Goal: Information Seeking & Learning: Learn about a topic

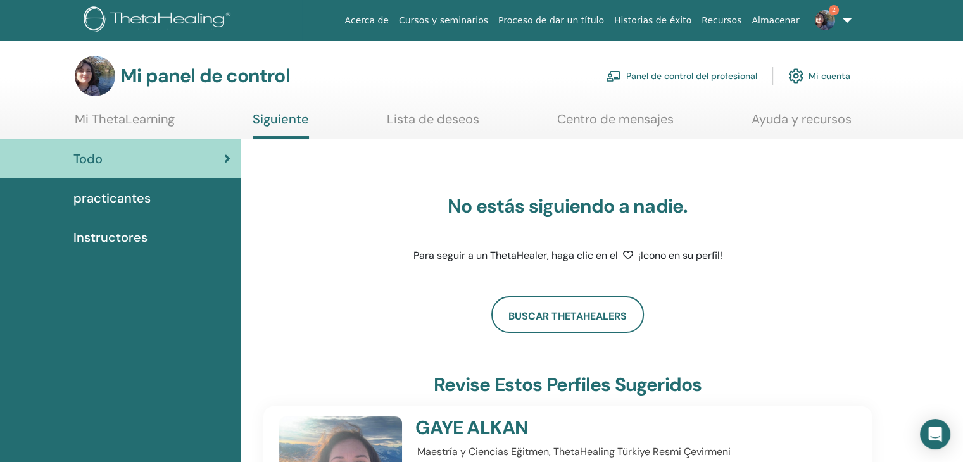
click at [828, 21] on img at bounding box center [825, 20] width 20 height 20
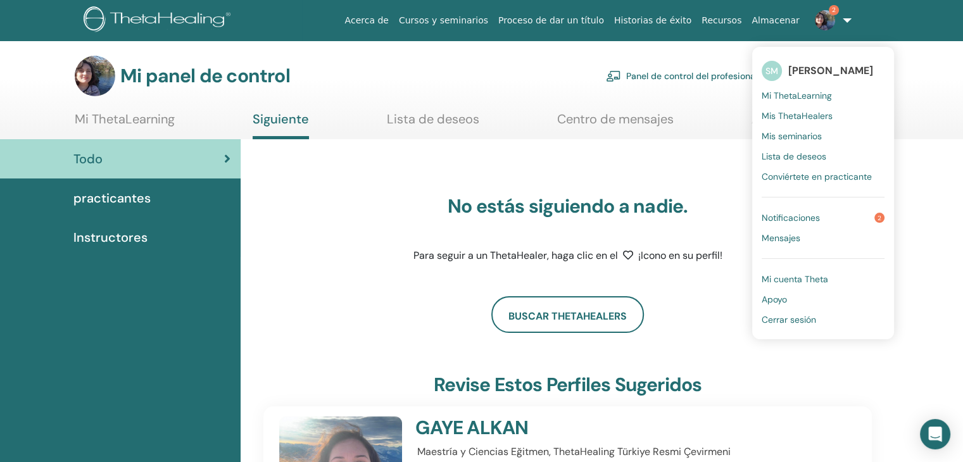
click at [797, 90] on font "Mi ThetaLearning" at bounding box center [797, 95] width 70 height 11
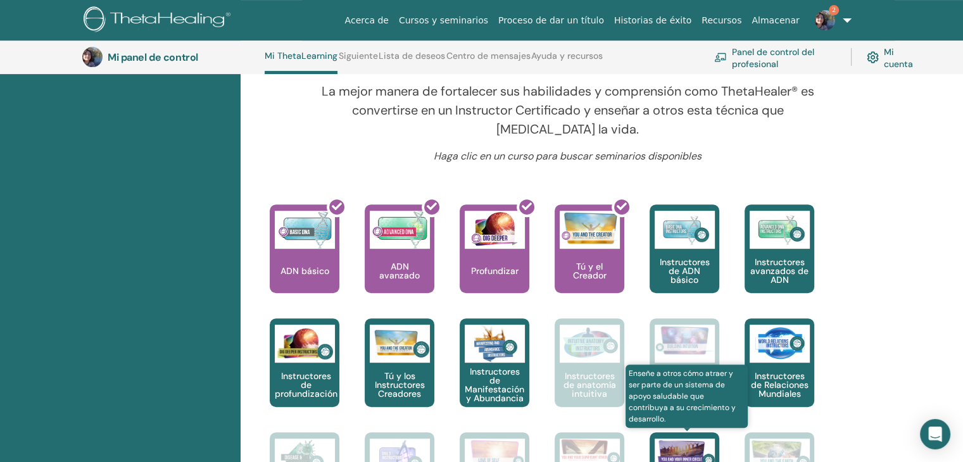
scroll to position [413, 0]
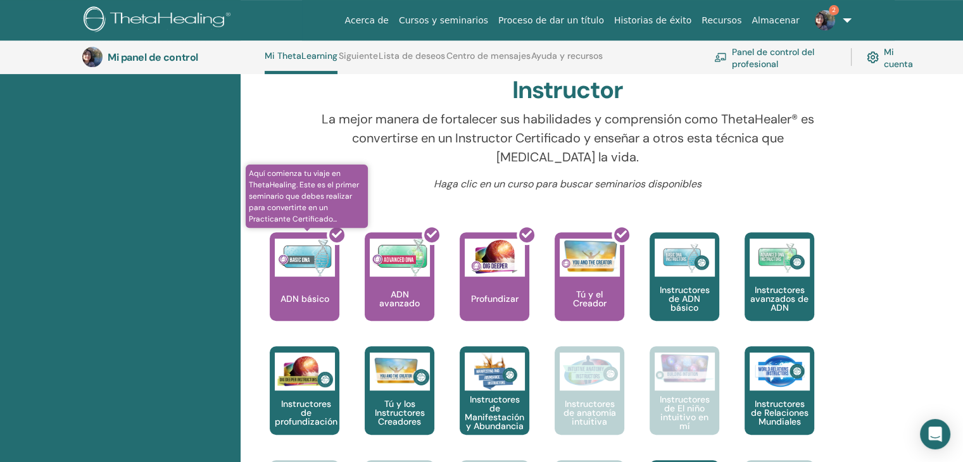
click at [308, 284] on div at bounding box center [312, 282] width 70 height 114
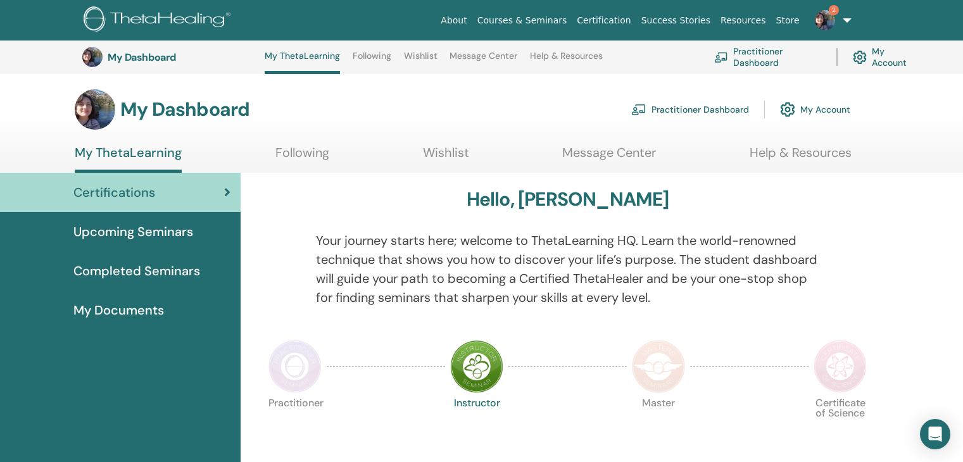
scroll to position [413, 0]
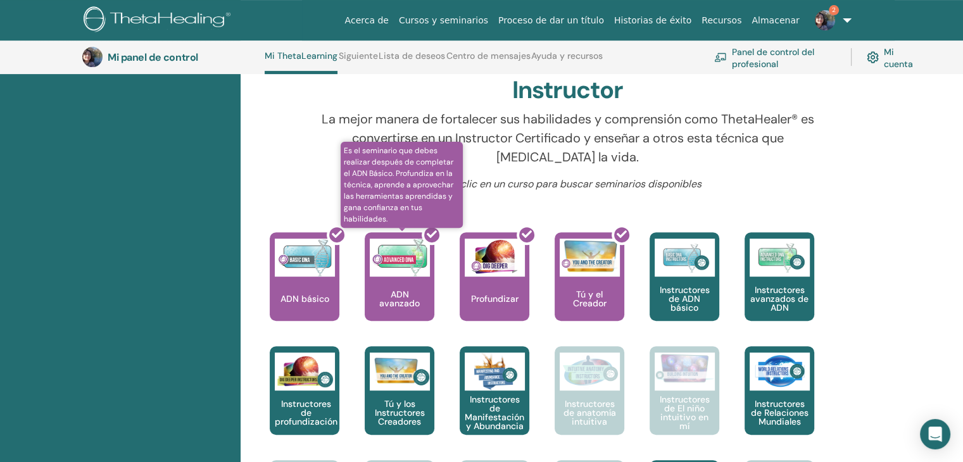
click at [408, 278] on div at bounding box center [407, 282] width 70 height 114
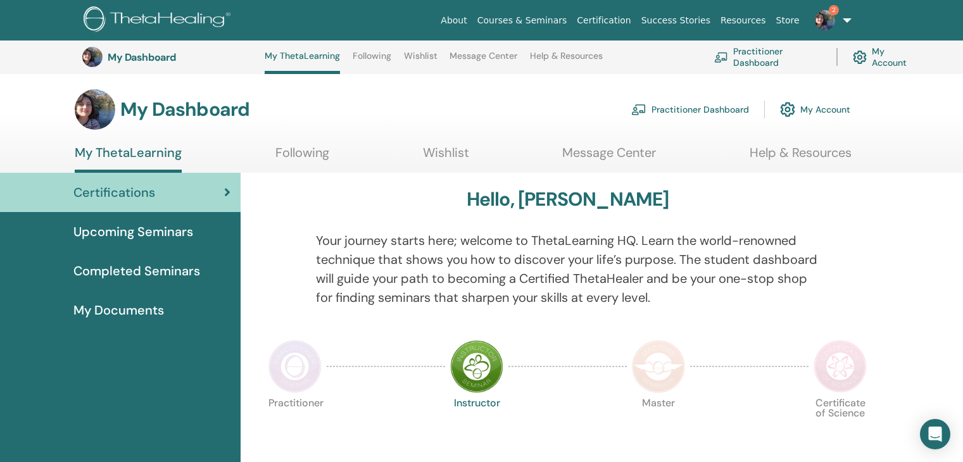
scroll to position [413, 0]
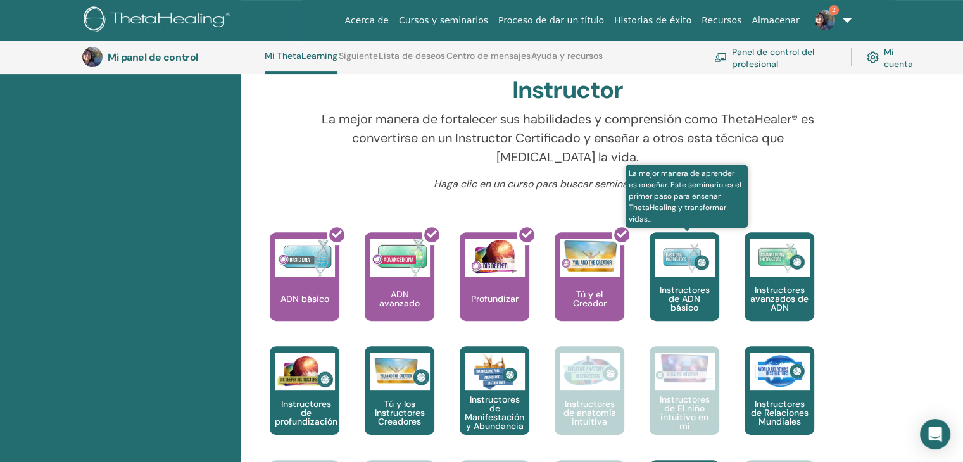
click at [702, 287] on font "Instructores de ADN básico" at bounding box center [685, 298] width 50 height 29
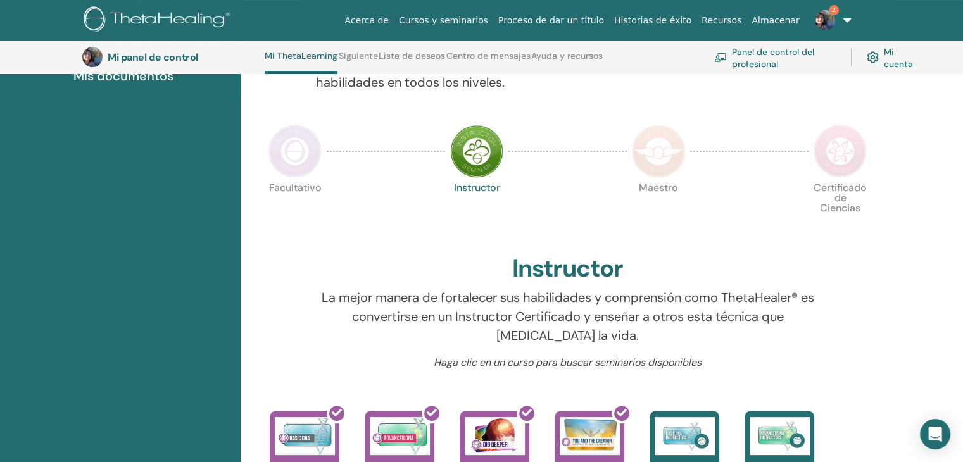
scroll to position [160, 0]
